Goal: Transaction & Acquisition: Purchase product/service

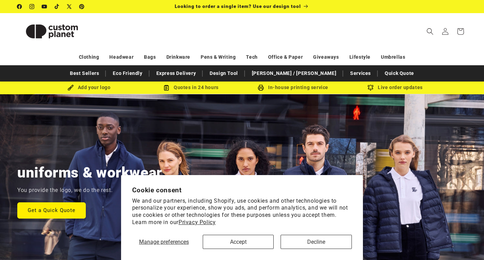
click at [256, 236] on button "Accept" at bounding box center [238, 242] width 71 height 14
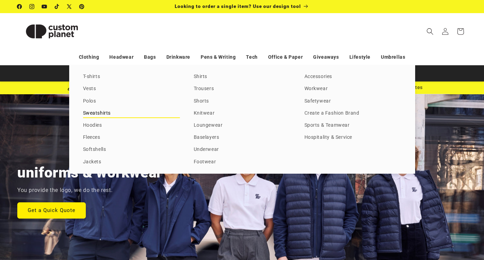
click at [93, 111] on link "Sweatshirts" at bounding box center [131, 113] width 97 height 9
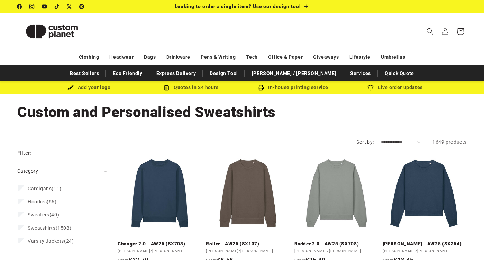
click at [65, 174] on div "Category (0)" at bounding box center [59, 171] width 84 height 7
select select "**********"
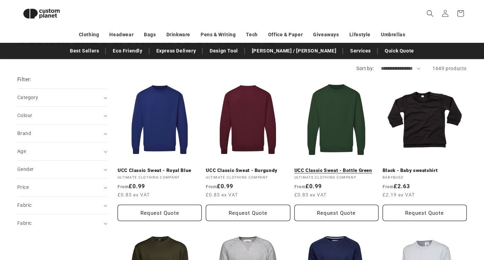
scroll to position [55, 0]
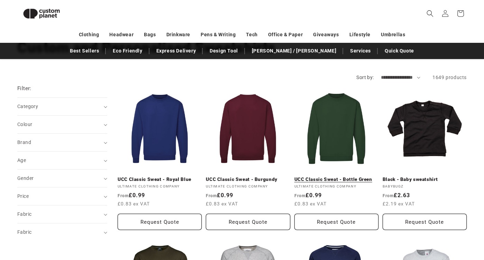
click at [333, 177] on link "UCC Classic Sweat - Bottle Green" at bounding box center [336, 180] width 84 height 6
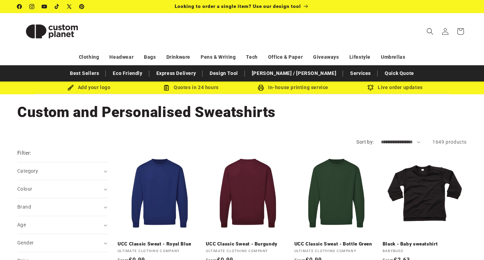
scroll to position [0, 0]
select select "******"
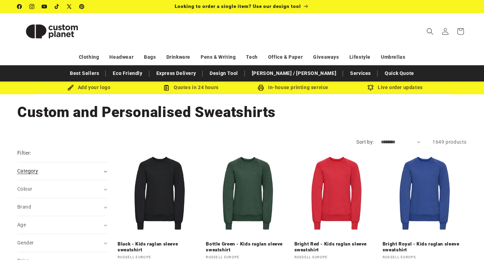
click at [93, 169] on div "Category (0)" at bounding box center [59, 171] width 84 height 7
click at [56, 226] on span "Sweatshirts (1508)" at bounding box center [50, 228] width 44 height 6
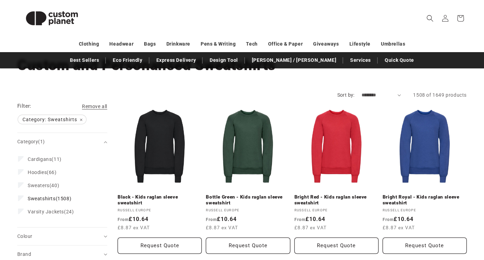
scroll to position [49, 0]
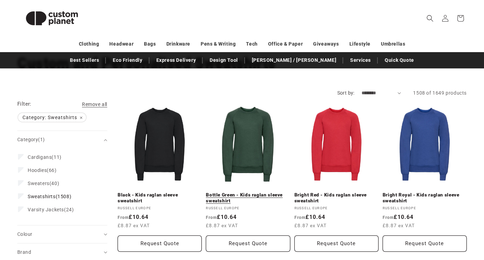
click at [223, 192] on link "Bottle Green - Kids raglan sleeve sweatshirt" at bounding box center [248, 198] width 84 height 12
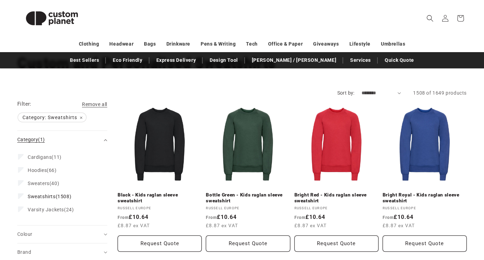
click at [67, 142] on div "Category (1)" at bounding box center [59, 139] width 84 height 7
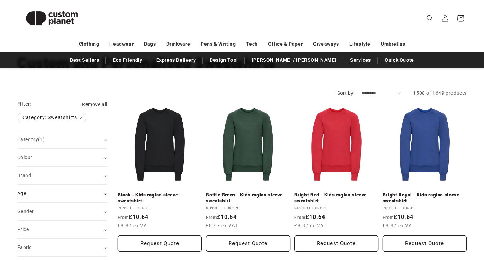
click at [55, 188] on summary "Age (0)" at bounding box center [62, 194] width 90 height 18
click at [48, 208] on span "Adult (977)" at bounding box center [40, 211] width 25 height 6
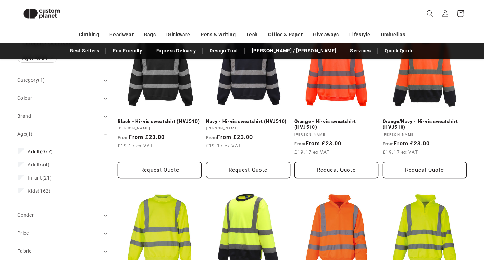
scroll to position [111, 0]
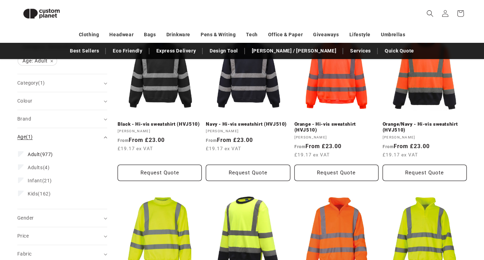
click at [89, 139] on div "Age (1)" at bounding box center [59, 137] width 84 height 7
click at [79, 185] on summary "Fabric (0)" at bounding box center [62, 191] width 90 height 18
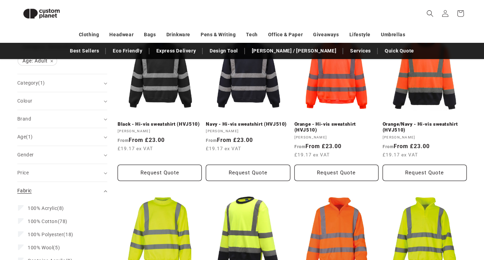
click at [79, 185] on summary "Fabric (0)" at bounding box center [62, 191] width 90 height 18
click at [79, 208] on div "Fabric (0)" at bounding box center [59, 208] width 84 height 7
click at [87, 159] on summary "Gender (0)" at bounding box center [62, 155] width 90 height 18
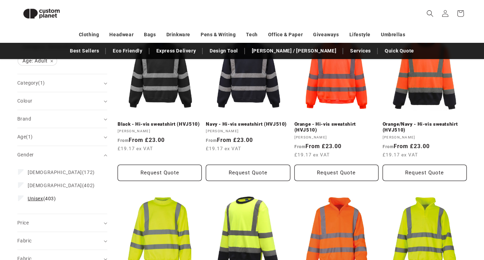
click at [48, 201] on span "Unisex (403)" at bounding box center [42, 199] width 28 height 6
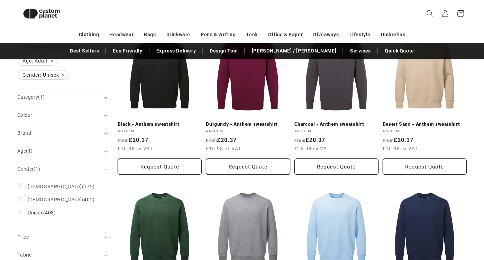
click at [68, 161] on summary "Gender (1)" at bounding box center [62, 169] width 90 height 18
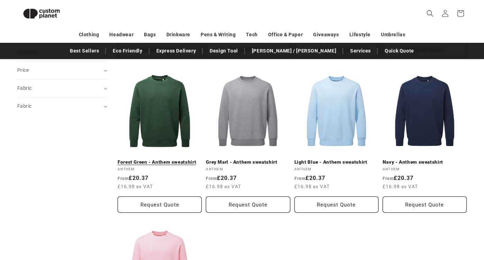
scroll to position [228, 0]
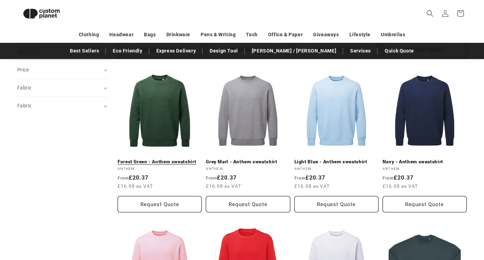
click at [158, 159] on link "Forest Green - Anthem sweatshirt" at bounding box center [160, 162] width 84 height 6
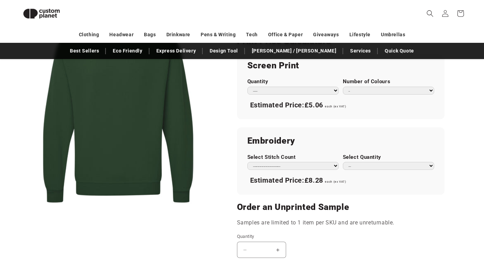
scroll to position [402, 0]
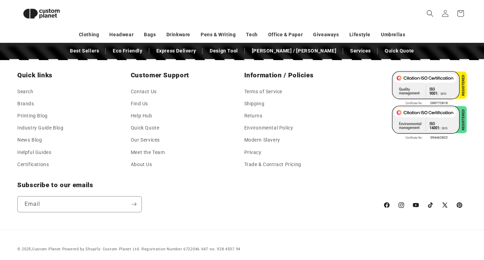
scroll to position [1247, 0]
